Goal: Task Accomplishment & Management: Manage account settings

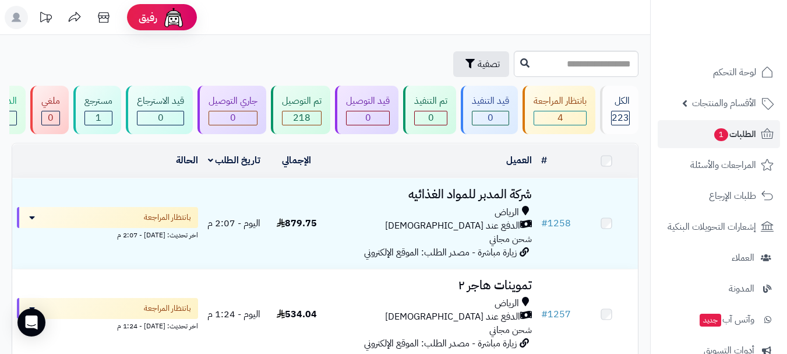
scroll to position [58, 0]
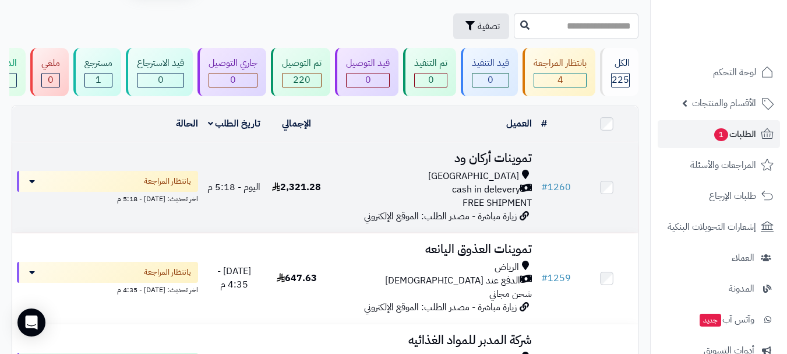
scroll to position [58, 0]
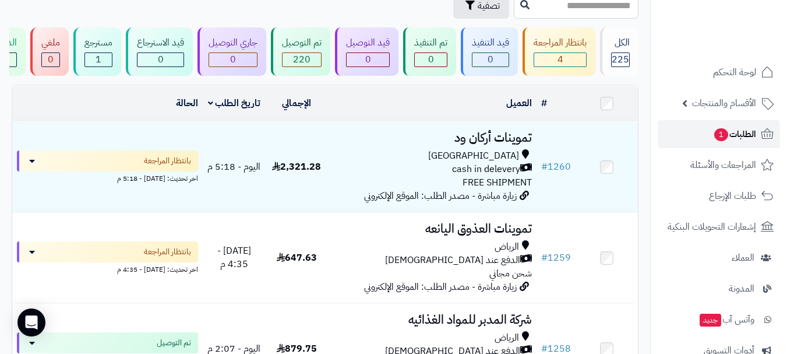
click at [704, 139] on link "الطلبات 1" at bounding box center [719, 134] width 122 height 28
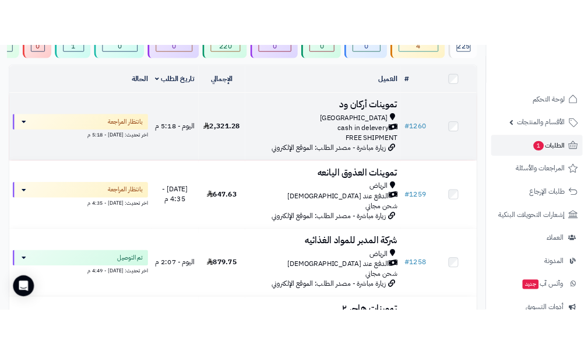
scroll to position [151, 0]
